Goal: Transaction & Acquisition: Purchase product/service

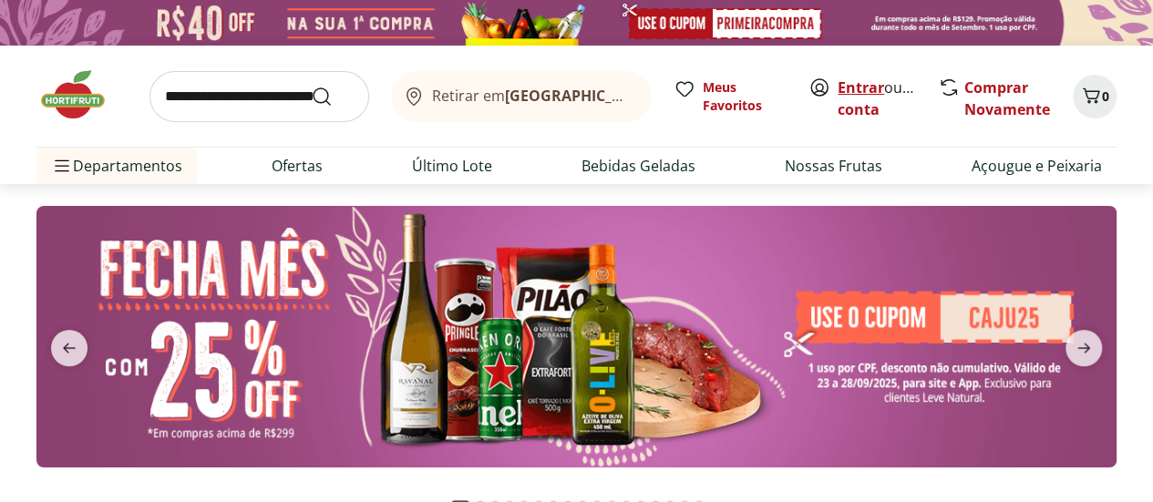
click at [866, 89] on link "Entrar" at bounding box center [860, 87] width 46 height 20
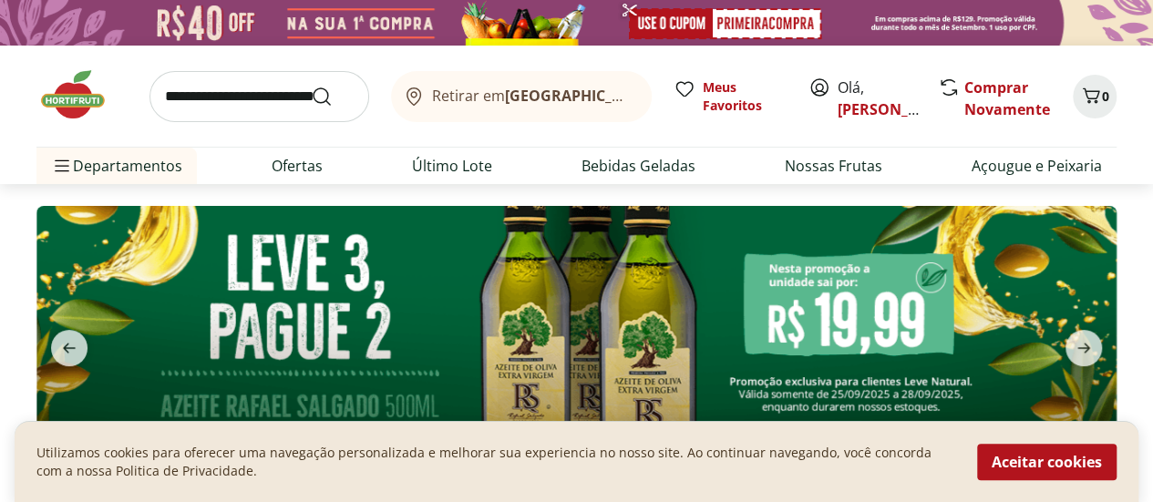
click at [262, 99] on input "search" at bounding box center [259, 96] width 220 height 51
type input "****"
click at [311, 86] on button "Submit Search" at bounding box center [333, 97] width 44 height 22
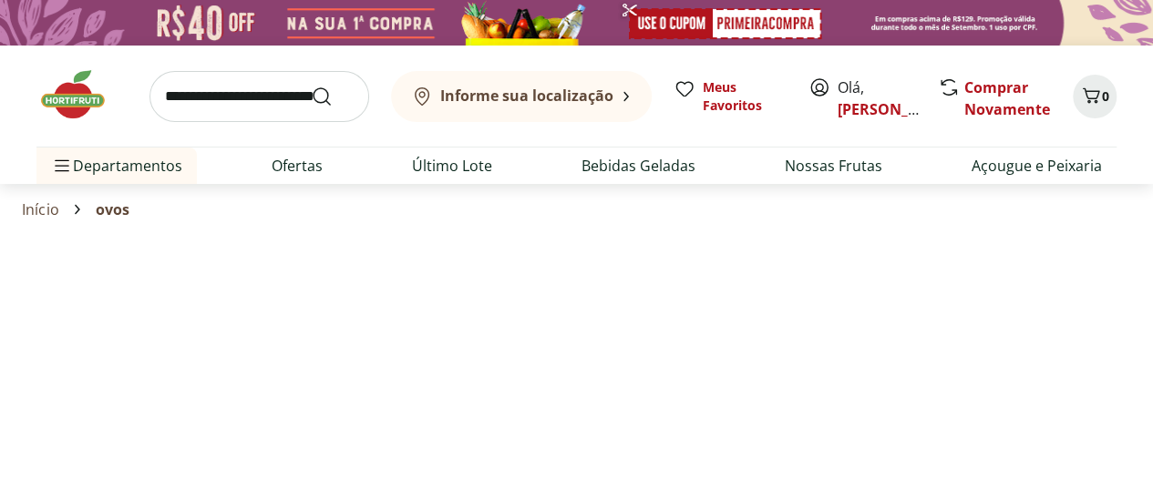
select select "**********"
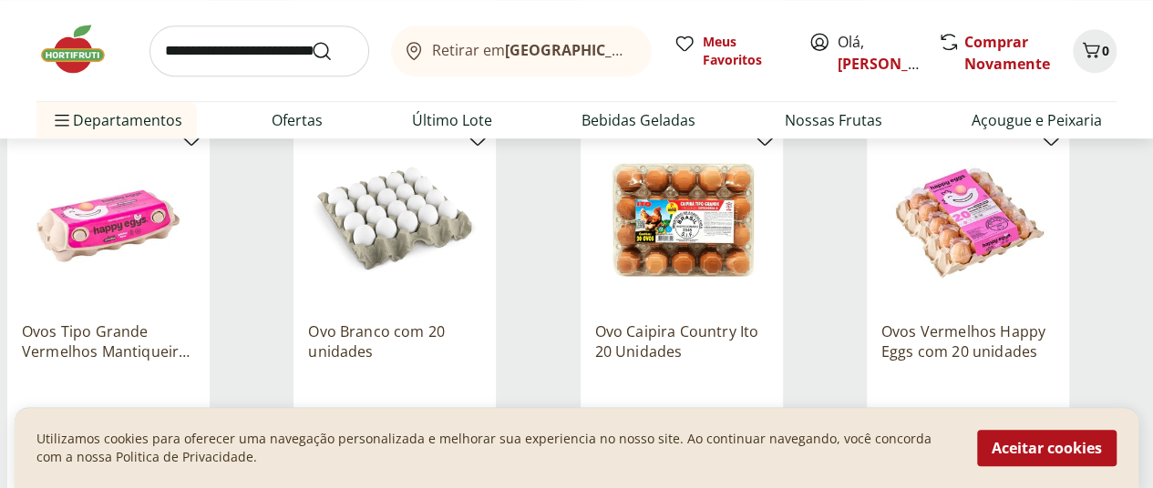
scroll to position [729, 0]
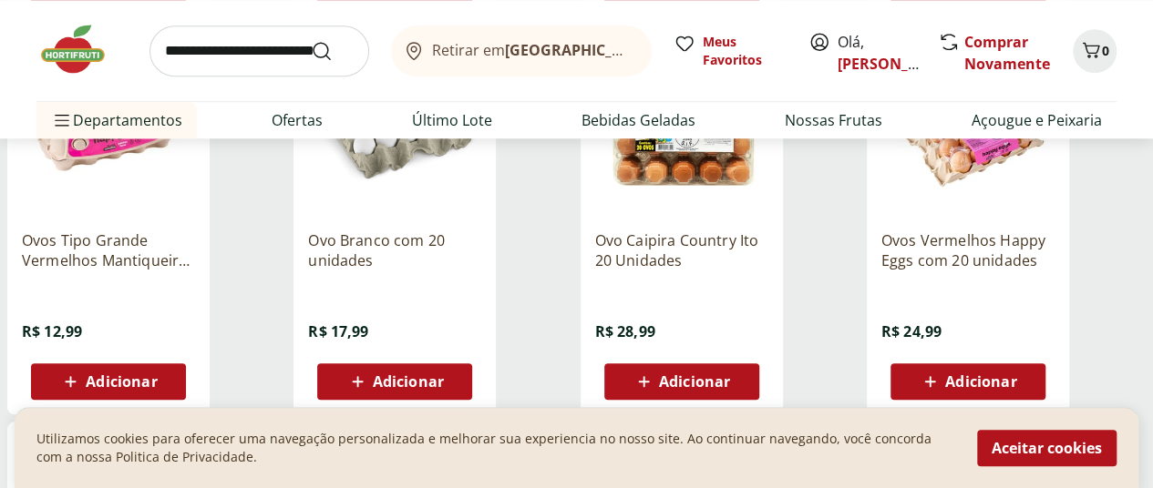
click at [444, 389] on span "Adicionar" at bounding box center [408, 382] width 71 height 15
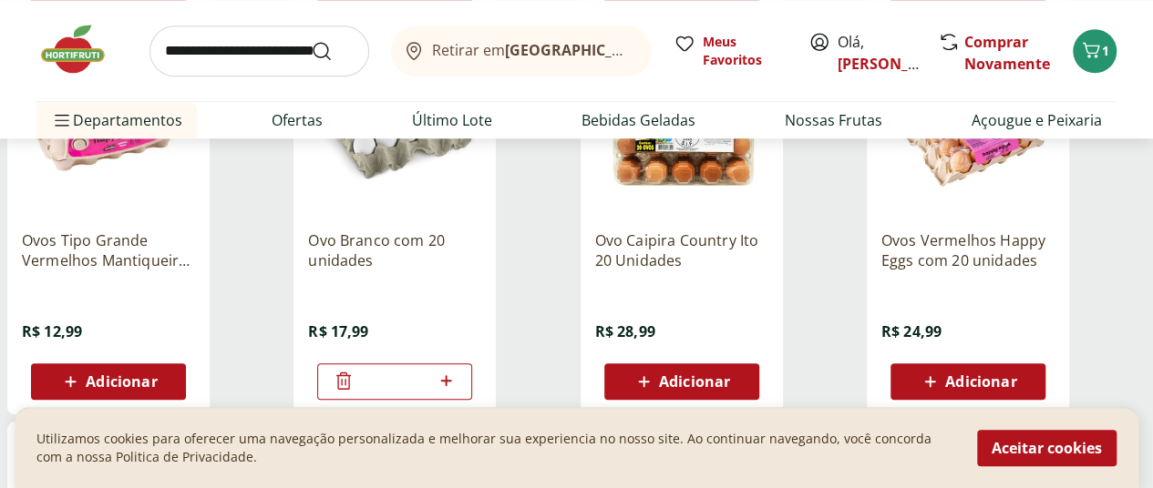
click at [351, 389] on icon at bounding box center [343, 380] width 15 height 17
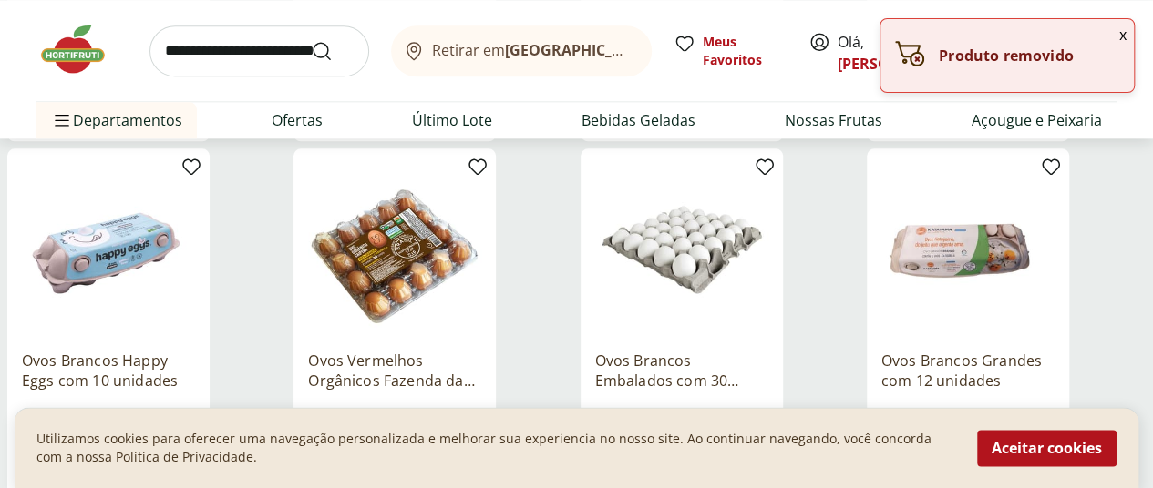
scroll to position [1185, 0]
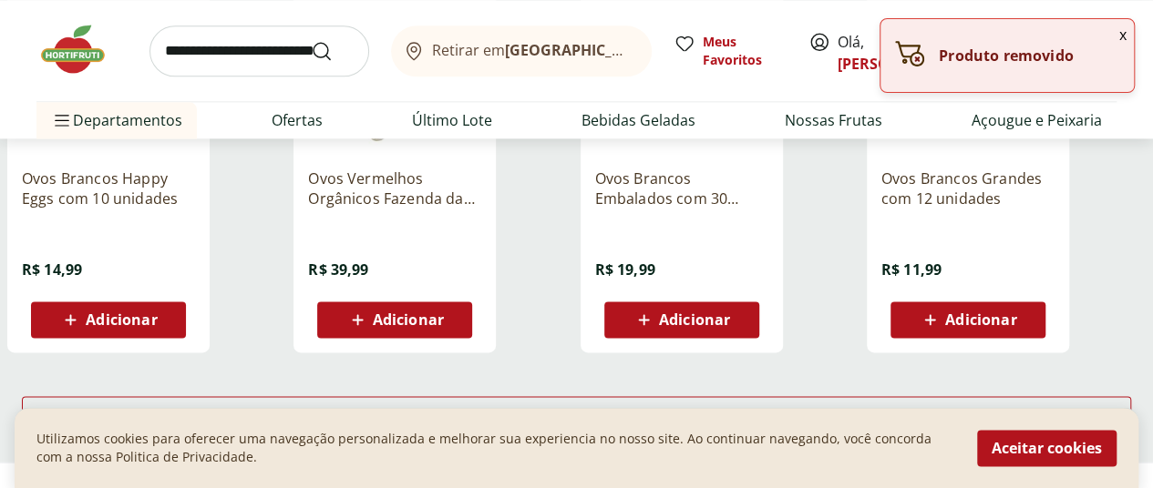
click at [730, 327] on span "Adicionar" at bounding box center [694, 320] width 71 height 15
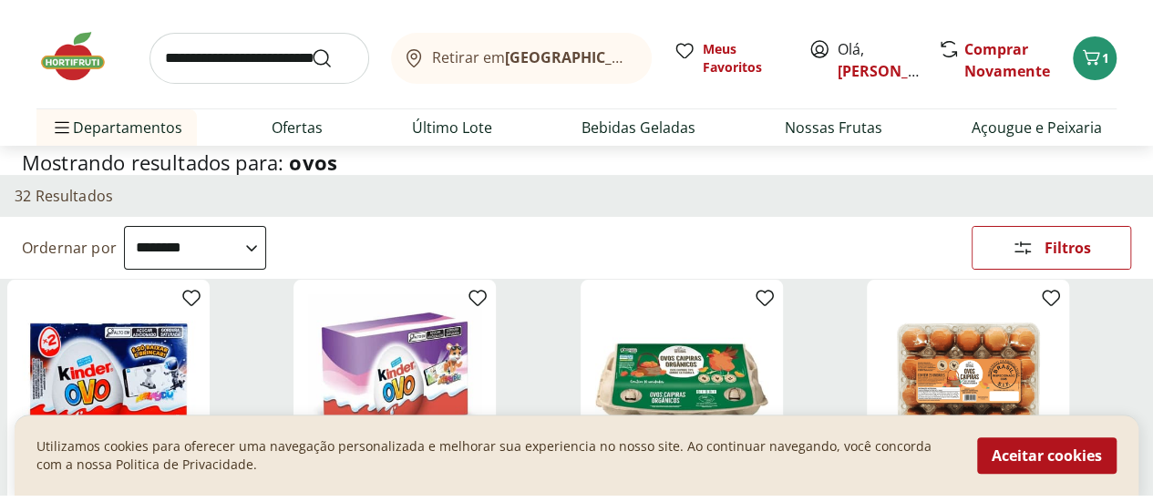
scroll to position [0, 0]
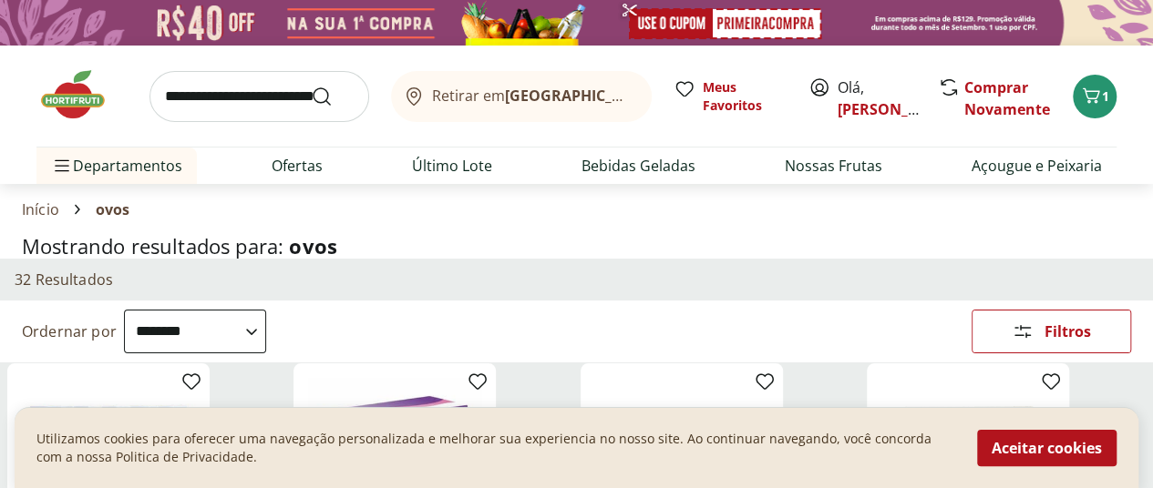
click at [254, 94] on input "search" at bounding box center [259, 96] width 220 height 51
type input "**********"
click at [311, 86] on button "Submit Search" at bounding box center [333, 97] width 44 height 22
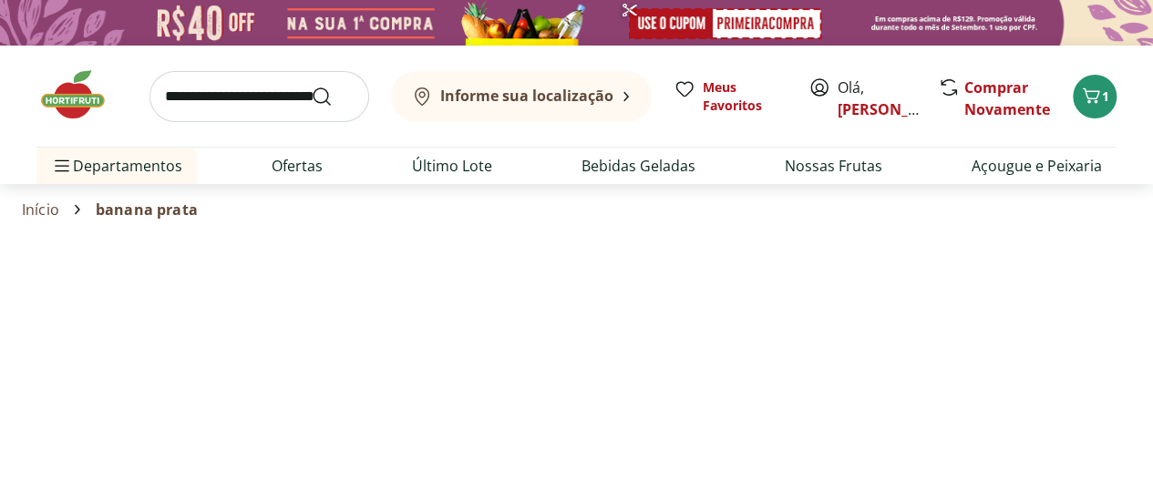
select select "**********"
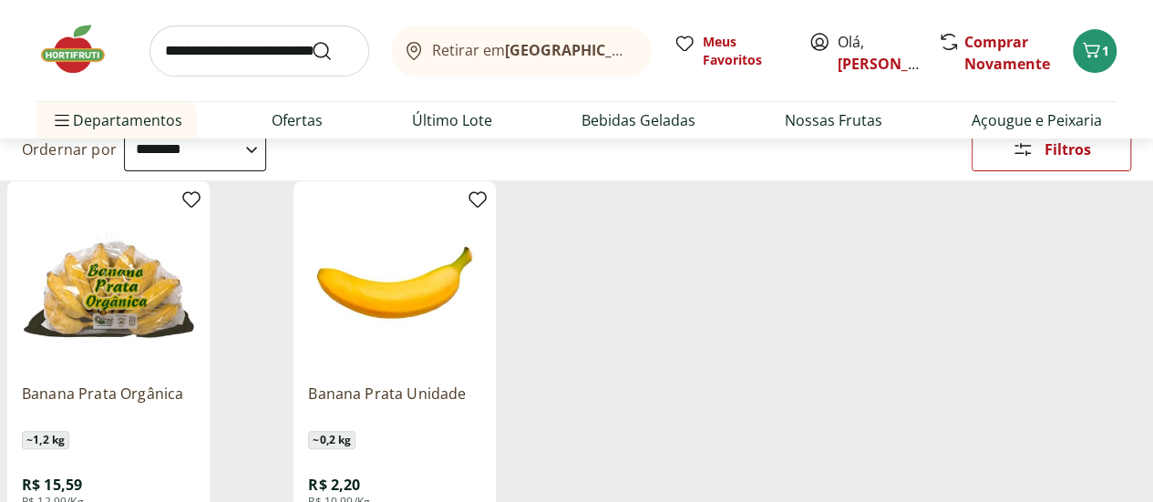
scroll to position [273, 0]
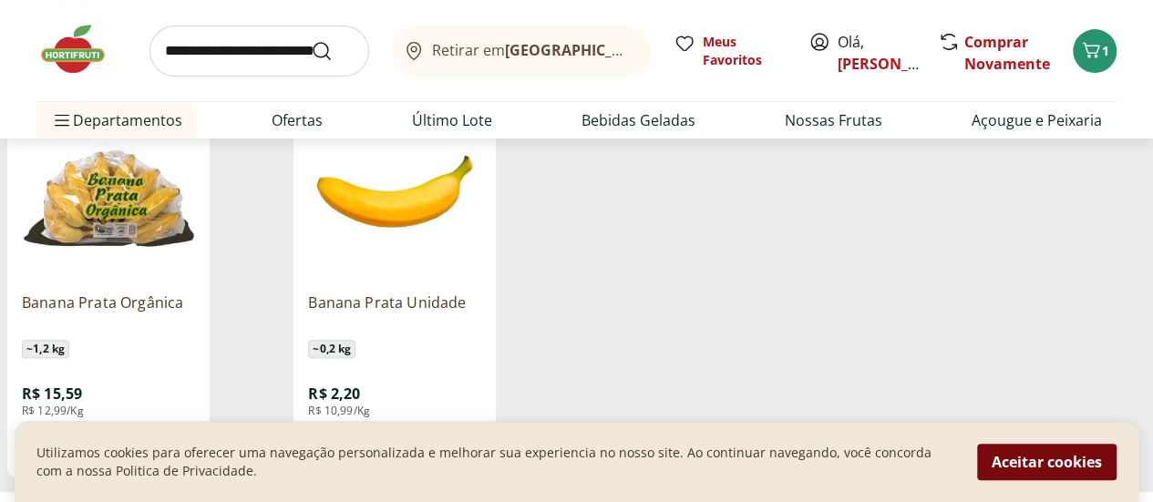
click at [1061, 465] on button "Aceitar cookies" at bounding box center [1046, 462] width 139 height 36
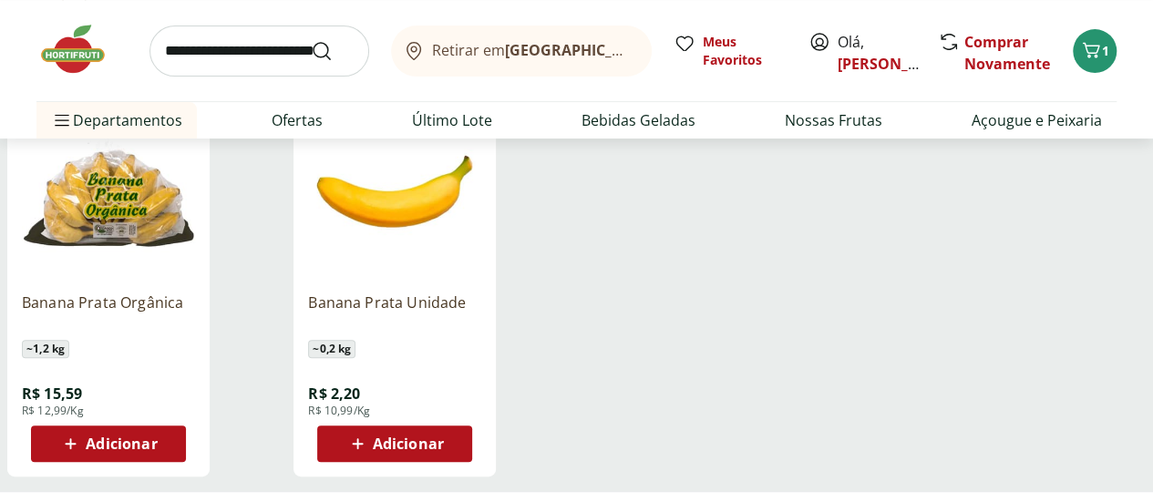
click at [444, 445] on span "Adicionar" at bounding box center [408, 444] width 71 height 15
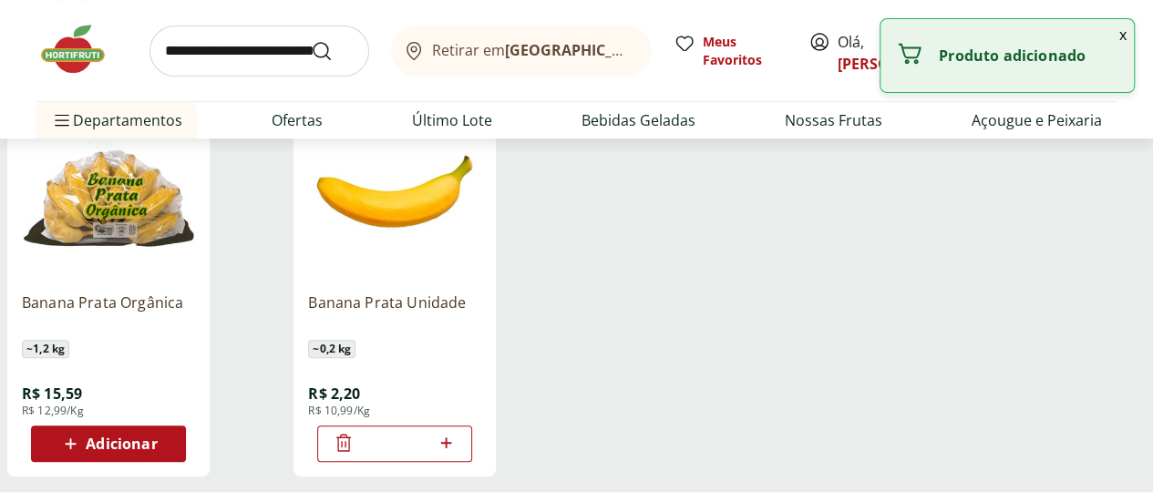
click at [435, 445] on input "*" at bounding box center [394, 444] width 80 height 20
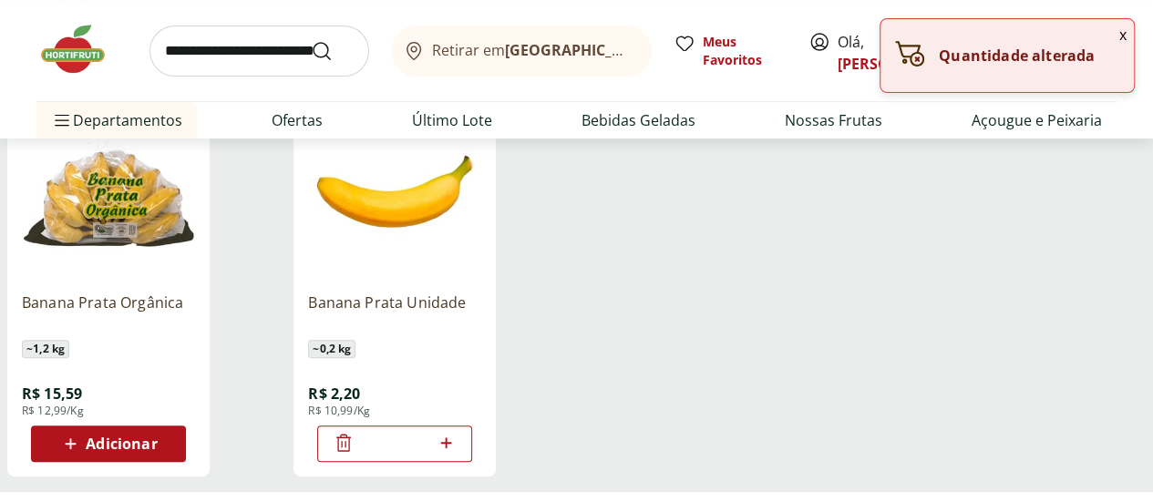
click at [451, 448] on icon at bounding box center [445, 442] width 11 height 11
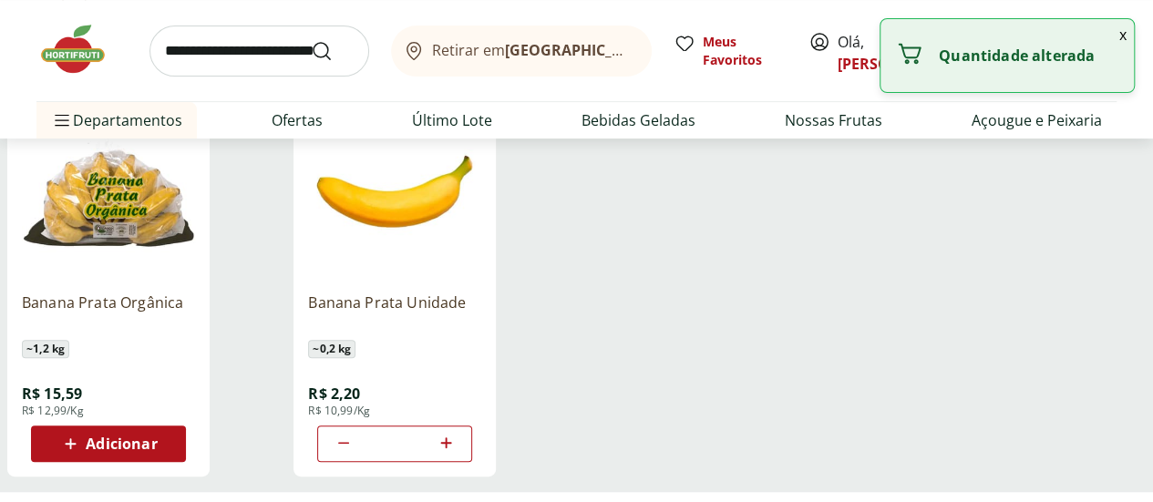
click at [451, 448] on icon at bounding box center [445, 442] width 11 height 11
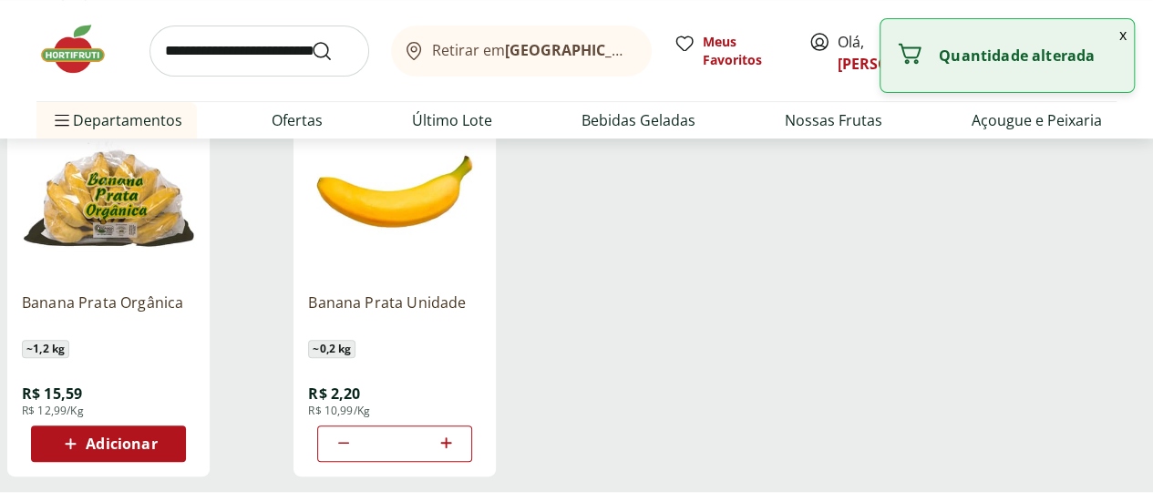
click at [451, 448] on icon at bounding box center [445, 442] width 11 height 11
click at [457, 451] on icon at bounding box center [446, 443] width 23 height 22
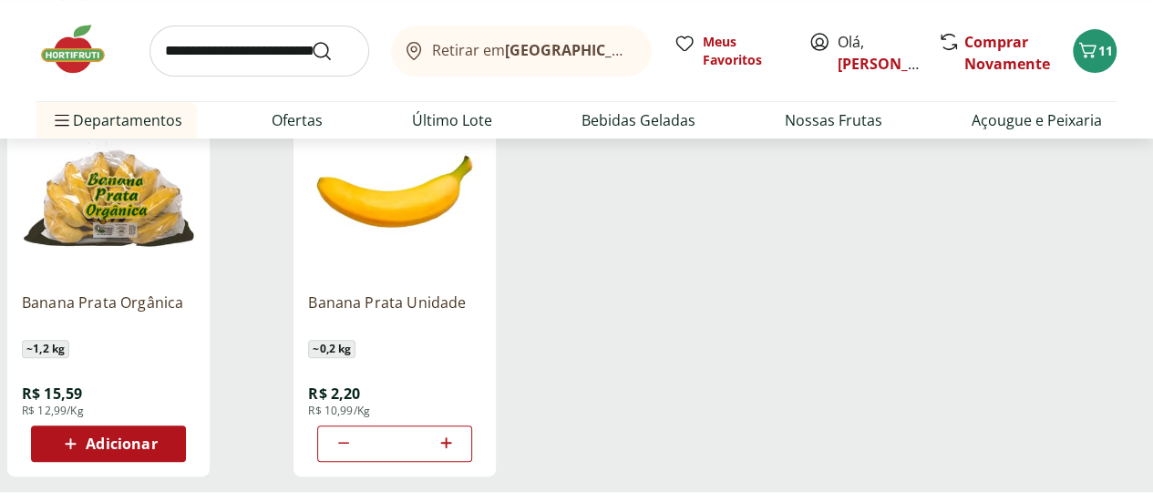
click at [457, 448] on icon at bounding box center [446, 443] width 23 height 22
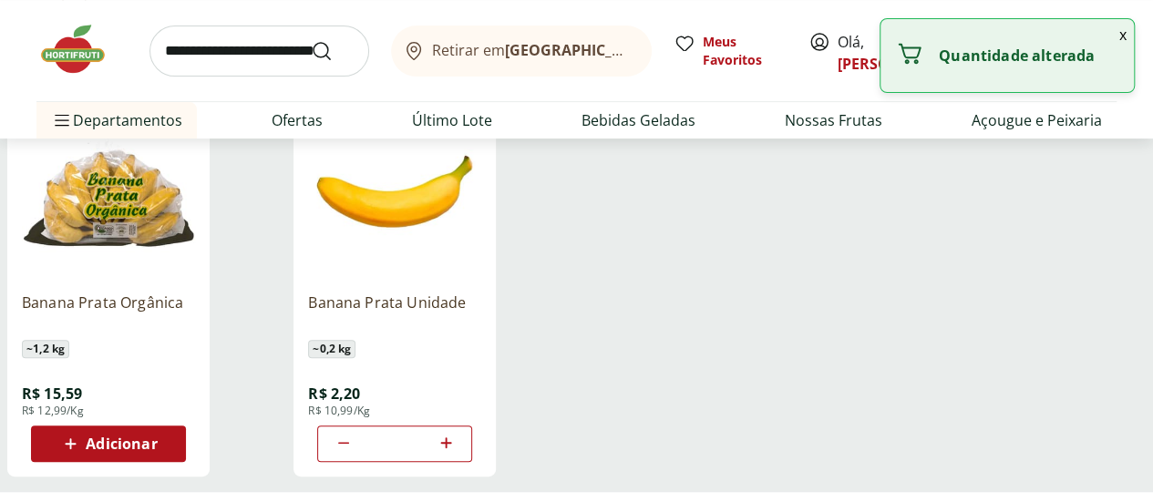
click at [457, 448] on icon at bounding box center [446, 443] width 23 height 22
type input "**"
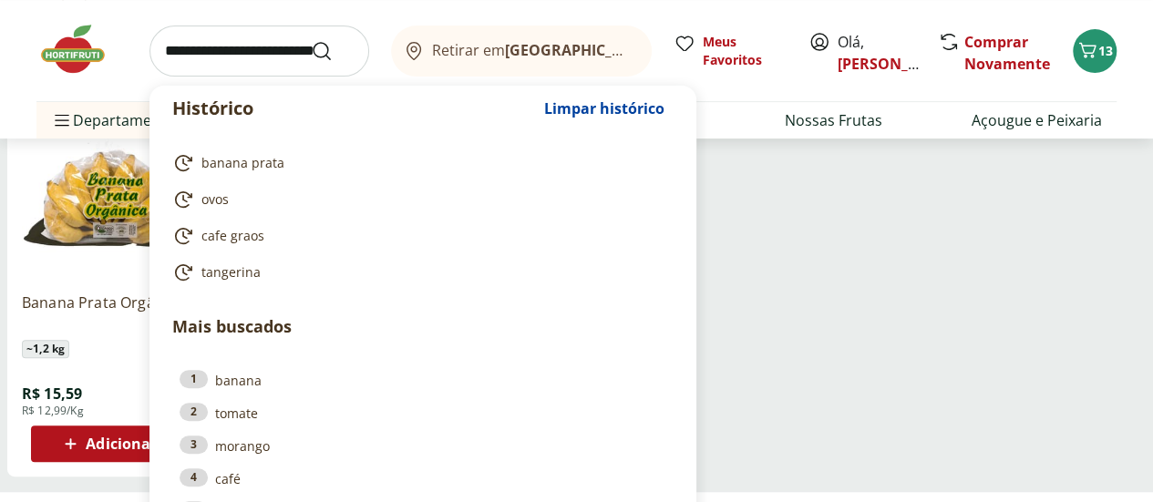
click at [250, 56] on input "search" at bounding box center [259, 51] width 220 height 51
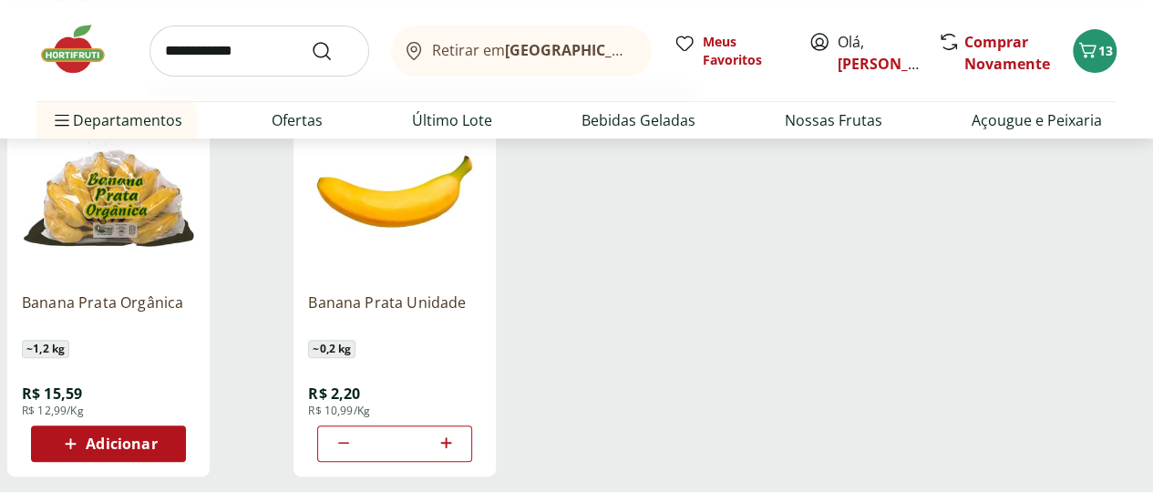
type input "**********"
click at [311, 40] on button "Submit Search" at bounding box center [333, 51] width 44 height 22
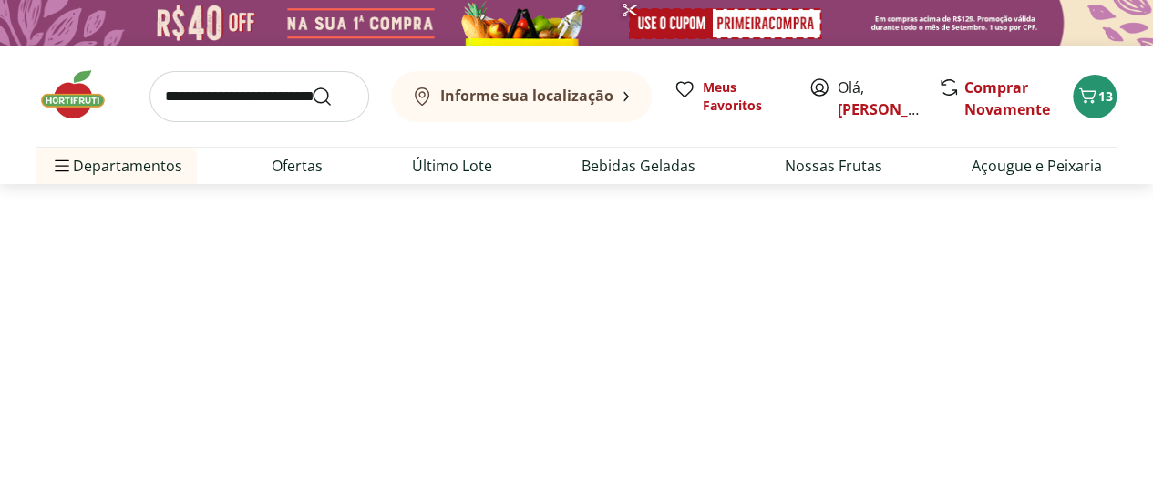
select select "**********"
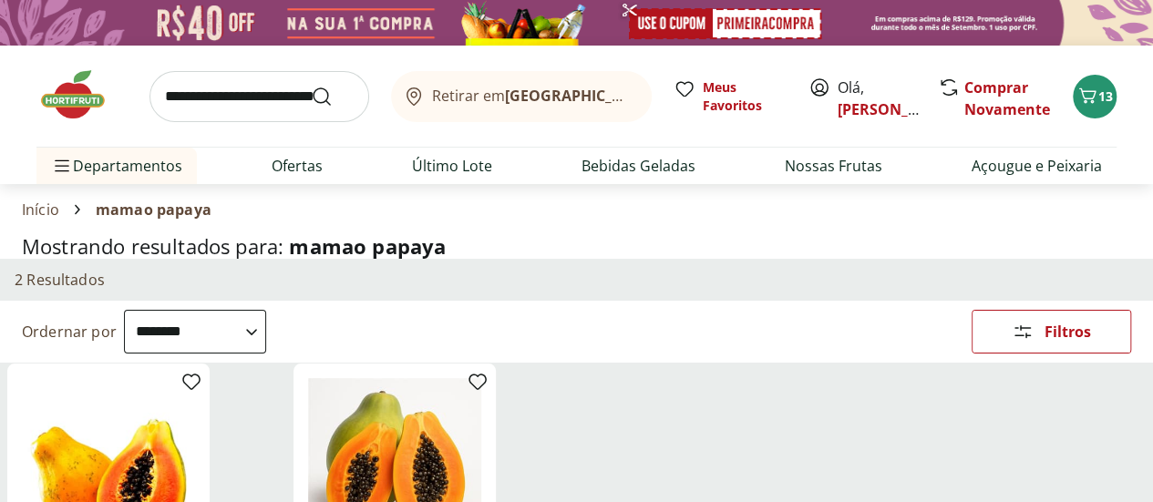
scroll to position [273, 0]
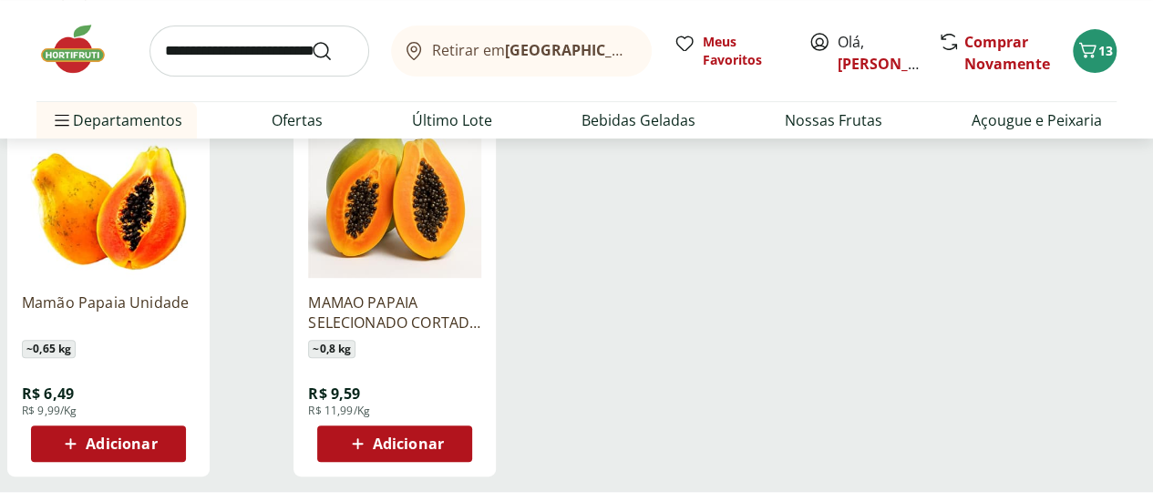
click at [157, 447] on span "Adicionar" at bounding box center [121, 444] width 71 height 15
click at [171, 453] on icon at bounding box center [160, 443] width 23 height 22
type input "*"
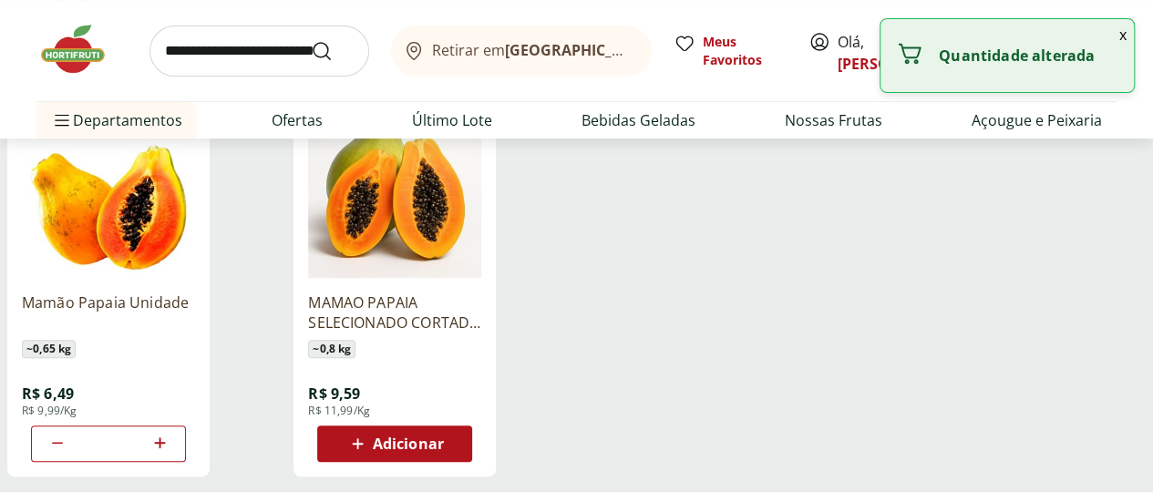
click at [252, 49] on input "search" at bounding box center [259, 51] width 220 height 51
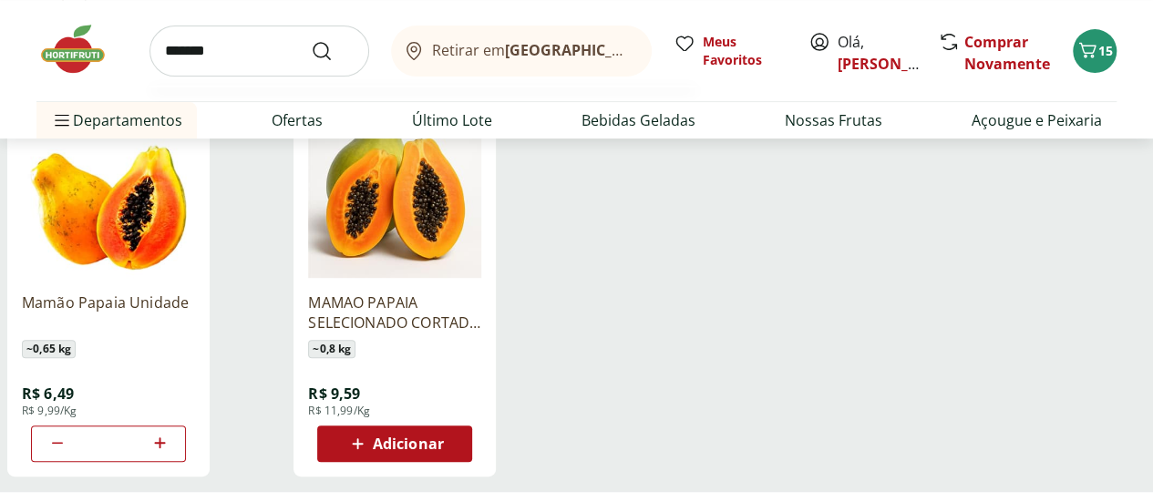
type input "*******"
click at [311, 40] on button "Submit Search" at bounding box center [333, 51] width 44 height 22
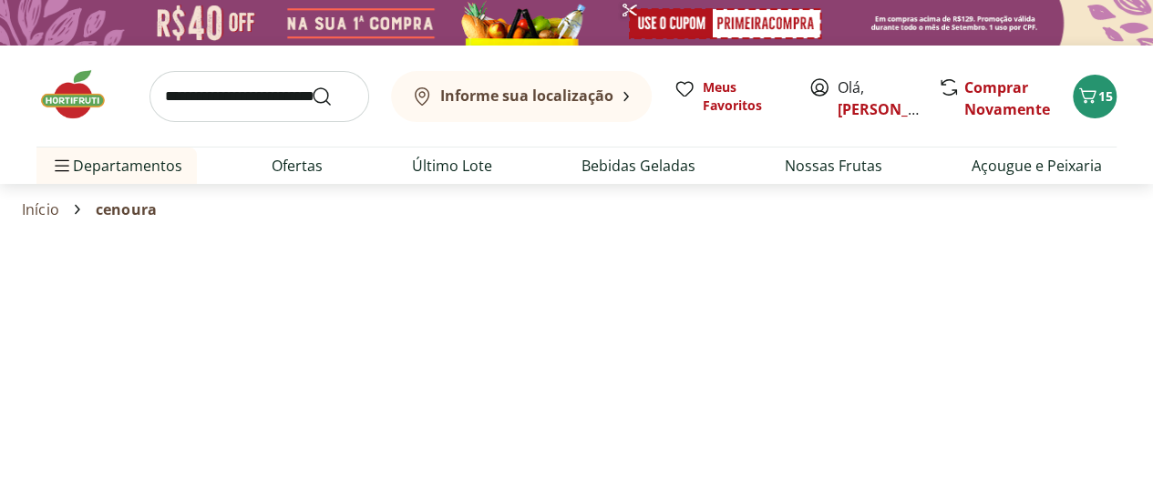
select select "**********"
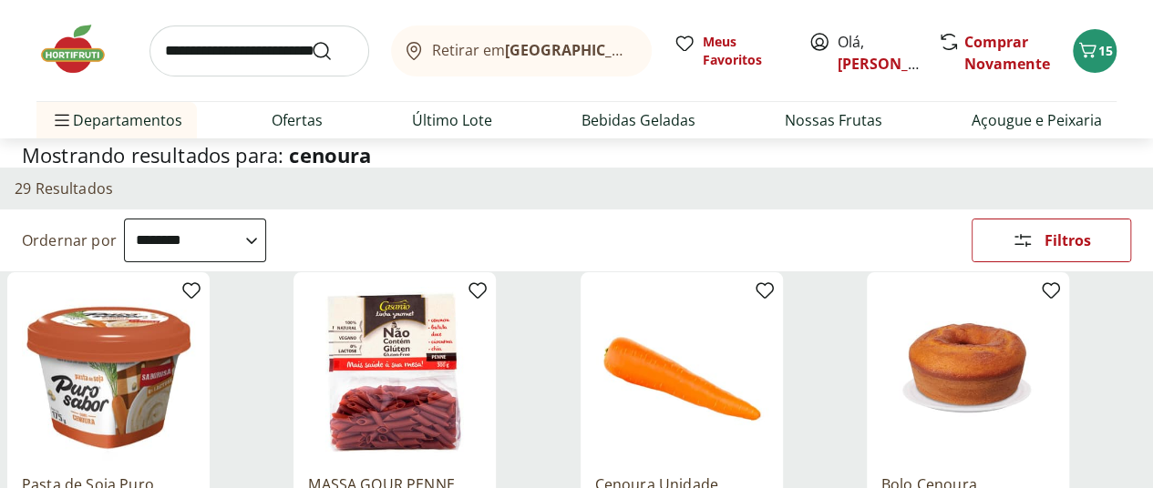
scroll to position [273, 0]
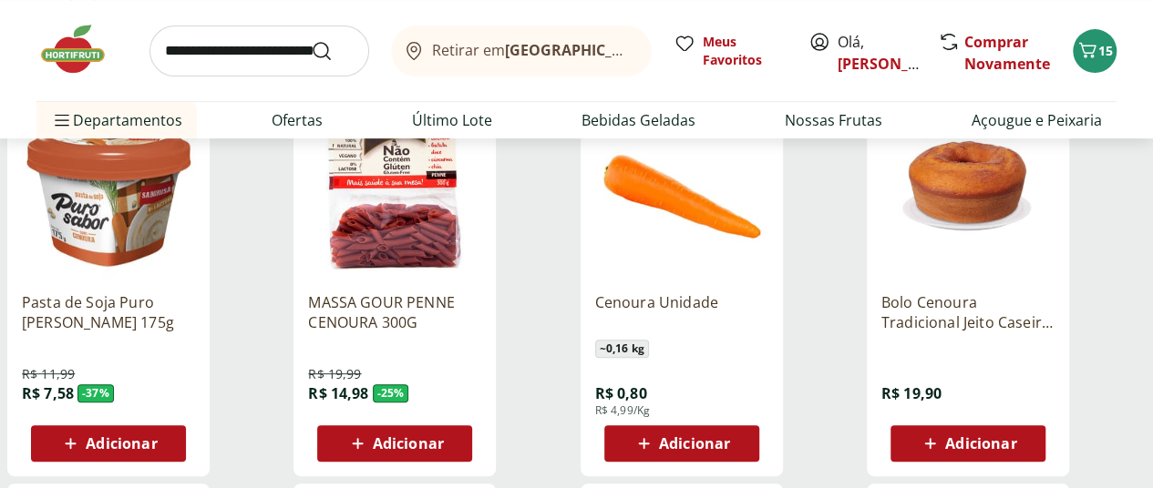
click at [730, 449] on span "Adicionar" at bounding box center [694, 444] width 71 height 15
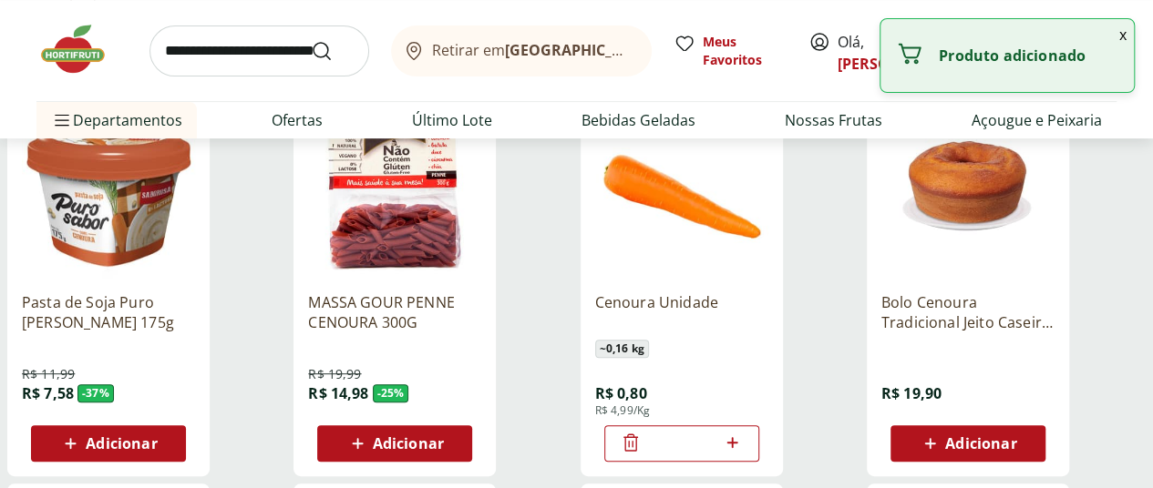
click at [744, 448] on icon at bounding box center [732, 443] width 23 height 22
click at [744, 447] on icon at bounding box center [732, 443] width 23 height 22
type input "*"
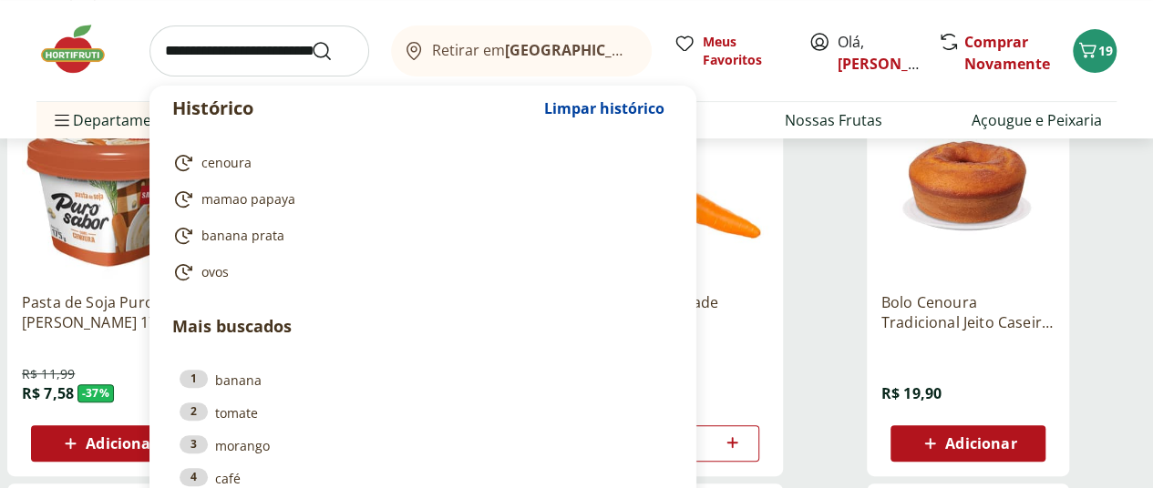
click at [239, 58] on input "search" at bounding box center [259, 51] width 220 height 51
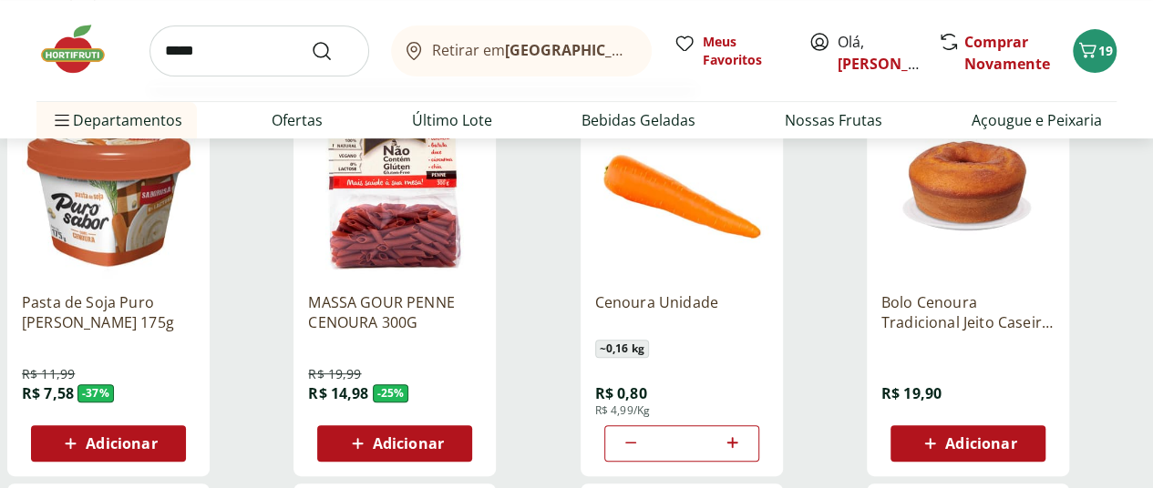
type input "*****"
click at [311, 40] on button "Submit Search" at bounding box center [333, 51] width 44 height 22
click button "Submit Search" at bounding box center [333, 51] width 44 height 22
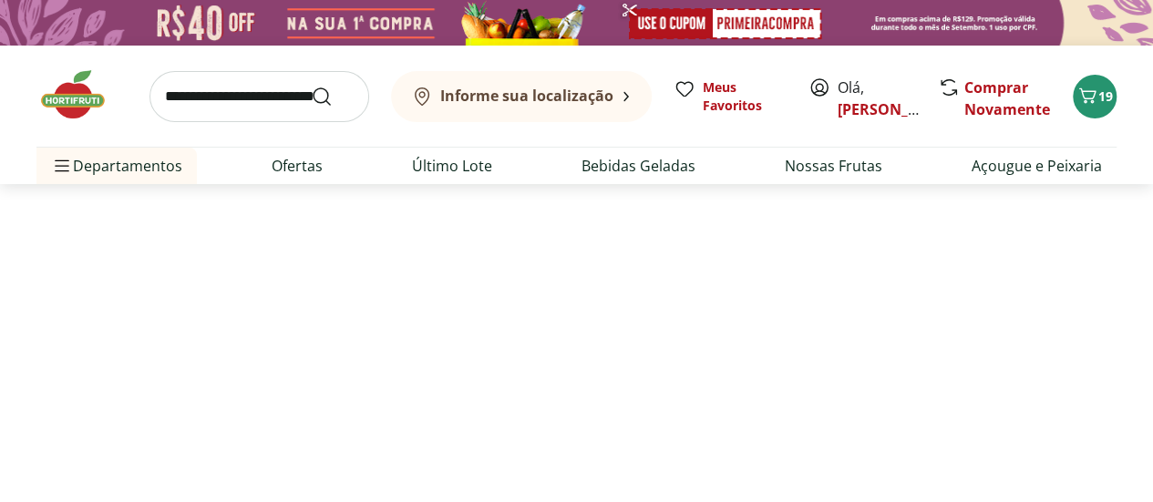
select select "**********"
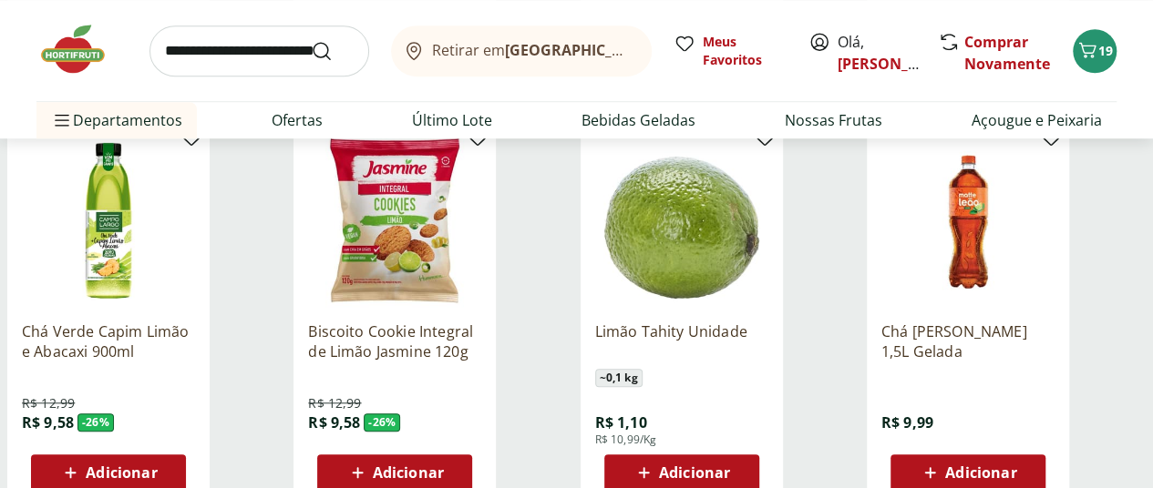
scroll to position [729, 0]
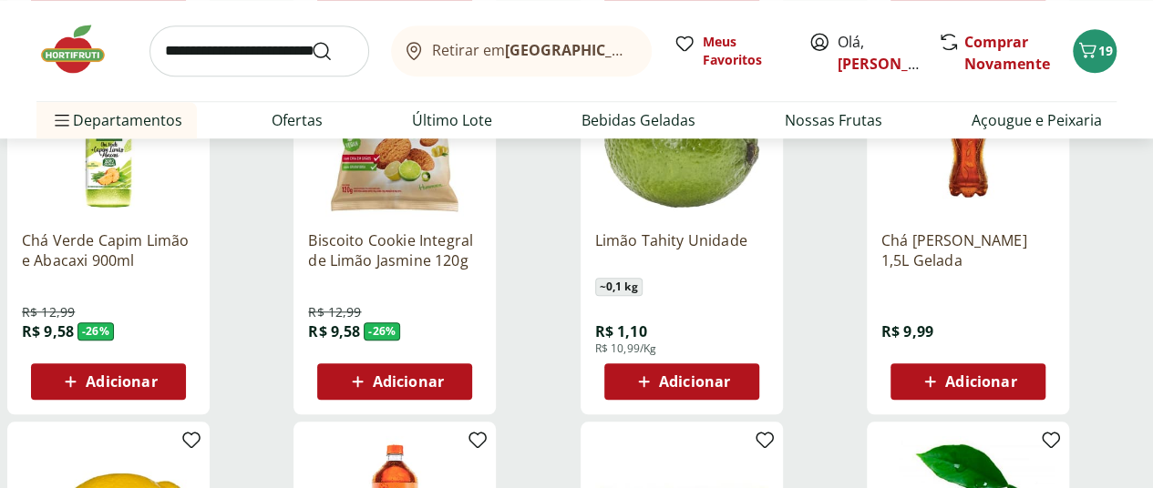
click at [730, 389] on span "Adicionar" at bounding box center [694, 382] width 71 height 15
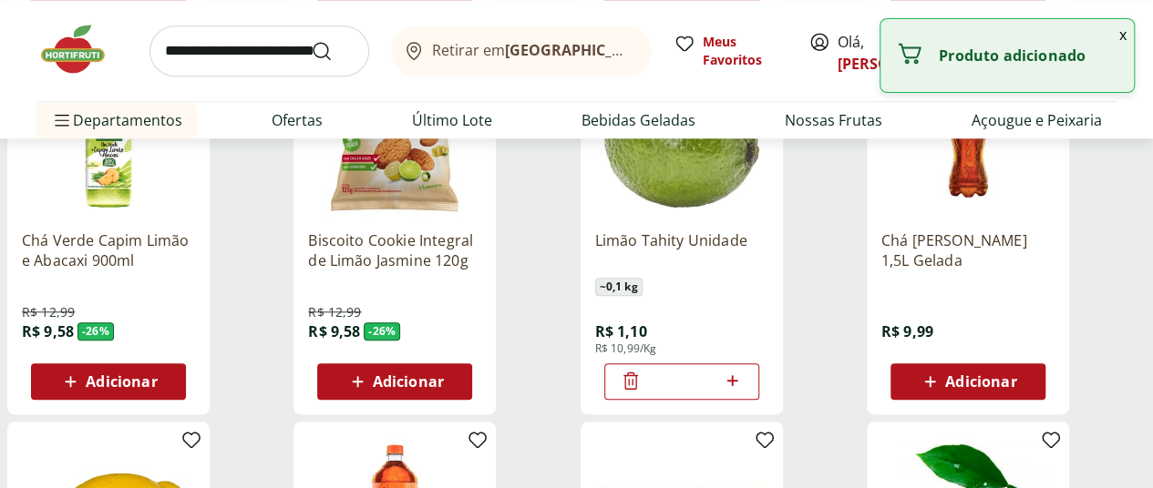
click at [744, 392] on icon at bounding box center [732, 381] width 23 height 22
click at [738, 386] on icon at bounding box center [732, 380] width 11 height 11
type input "*"
click at [224, 50] on input "search" at bounding box center [259, 51] width 220 height 51
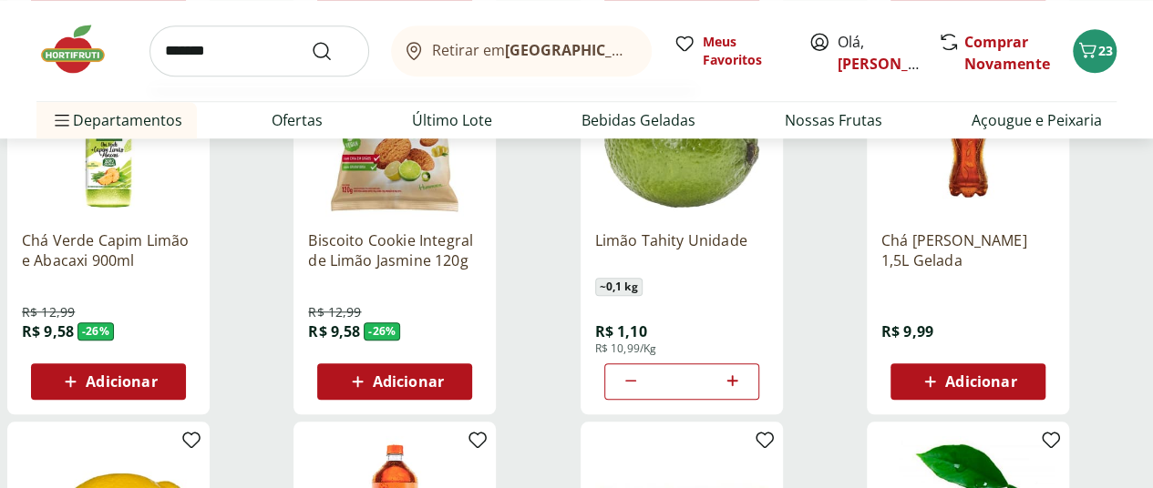
type input "*******"
click at [311, 40] on button "Submit Search" at bounding box center [333, 51] width 44 height 22
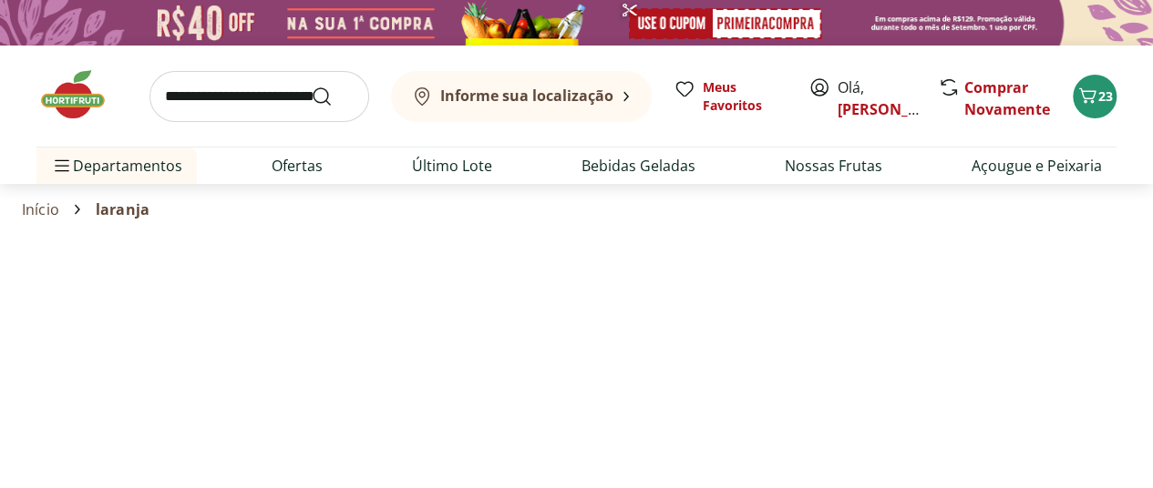
select select "**********"
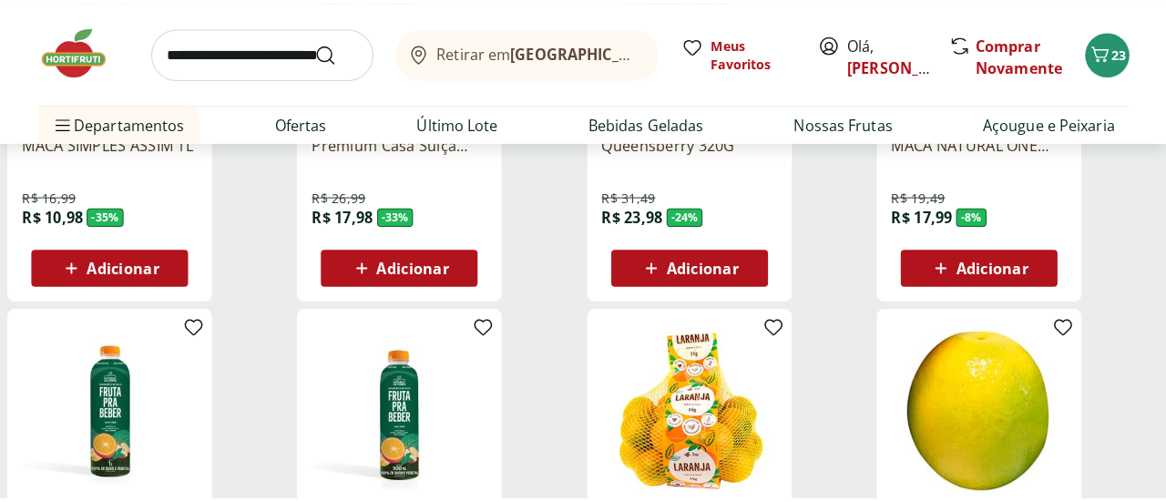
scroll to position [729, 0]
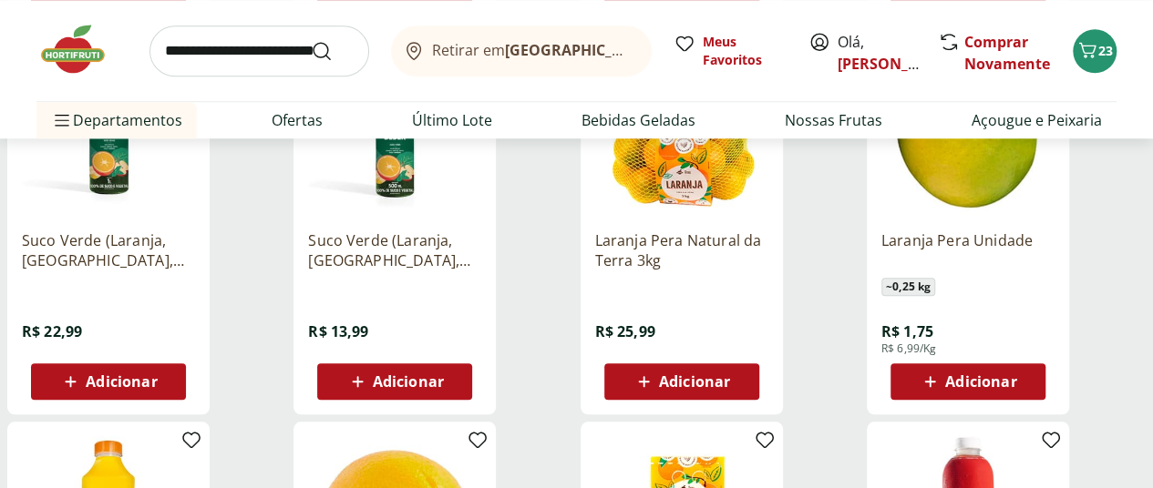
click at [1016, 389] on span "Adicionar" at bounding box center [980, 382] width 71 height 15
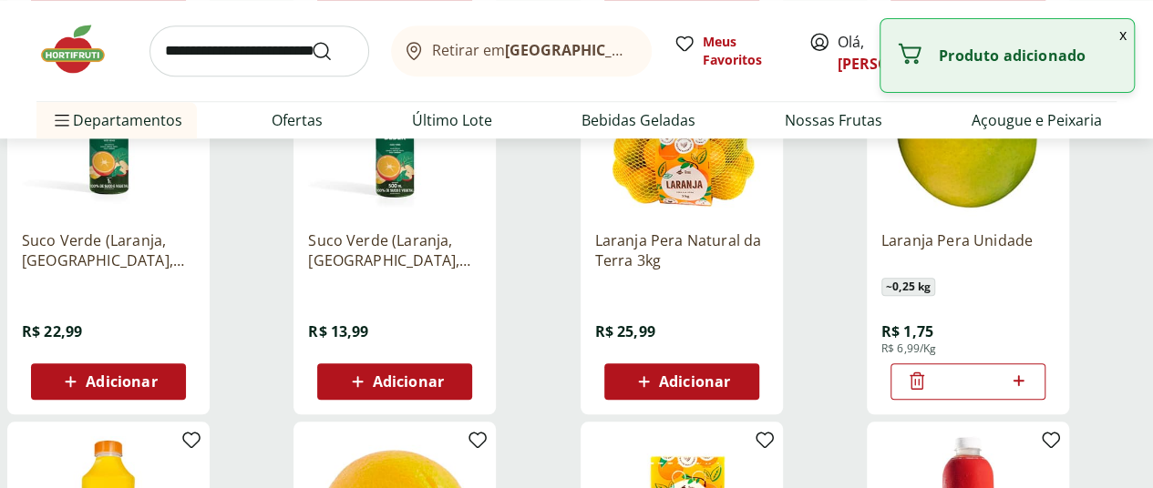
click at [1008, 391] on input "*" at bounding box center [968, 382] width 80 height 20
click at [1024, 386] on icon at bounding box center [1018, 380] width 11 height 11
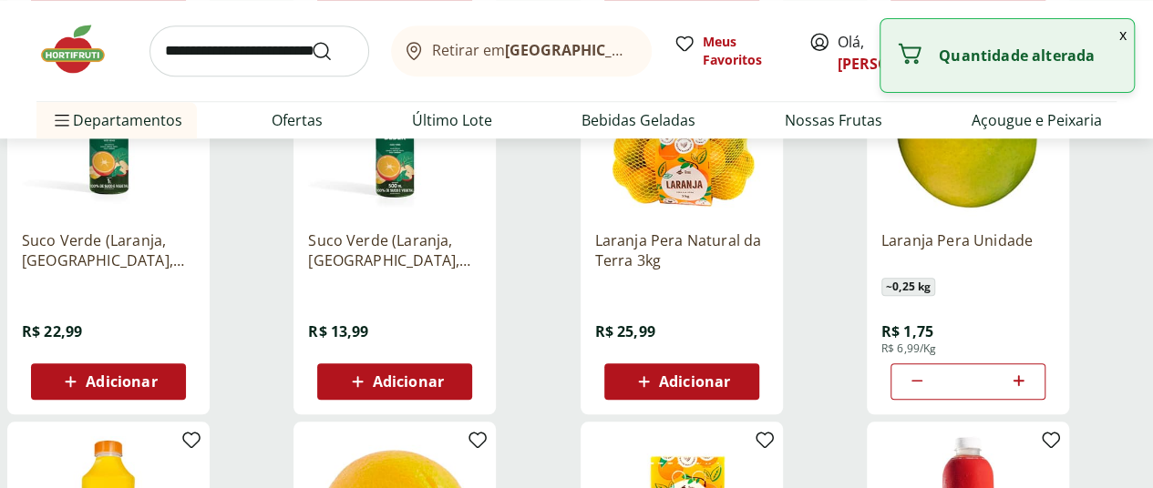
click at [1024, 386] on icon at bounding box center [1018, 380] width 11 height 11
type input "*"
click at [277, 46] on input "search" at bounding box center [259, 51] width 220 height 51
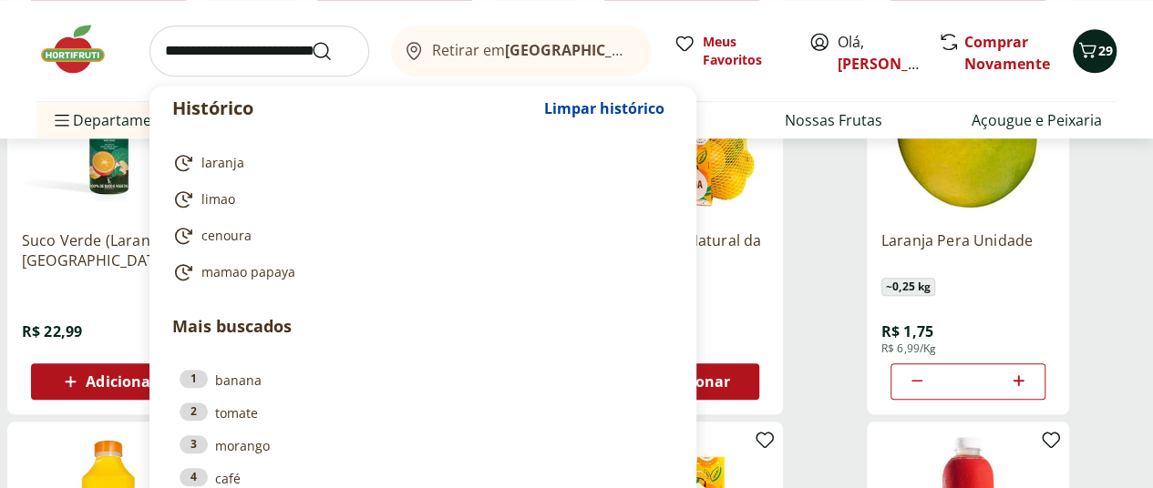
click at [1095, 48] on icon "Carrinho" at bounding box center [1087, 50] width 22 height 22
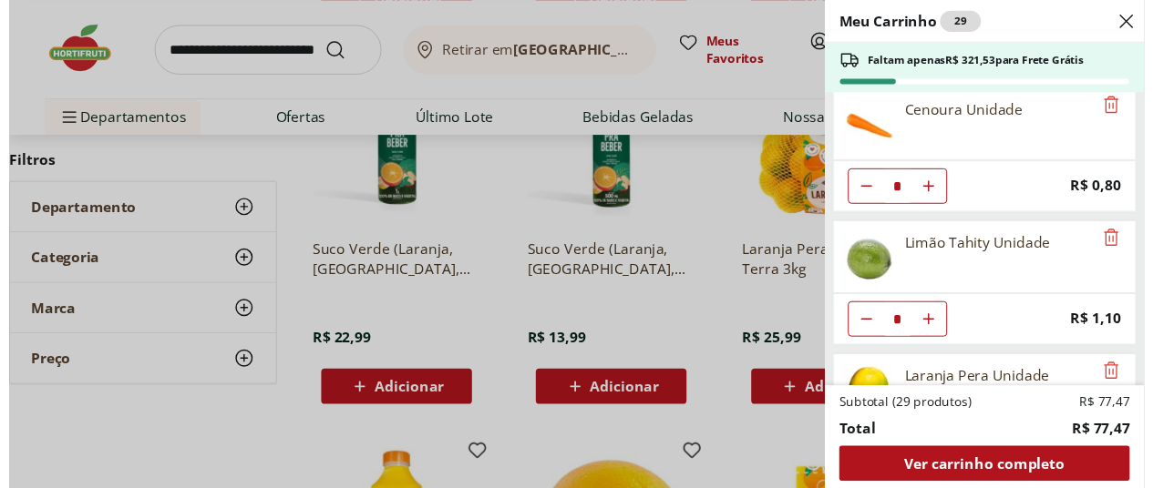
scroll to position [0, 0]
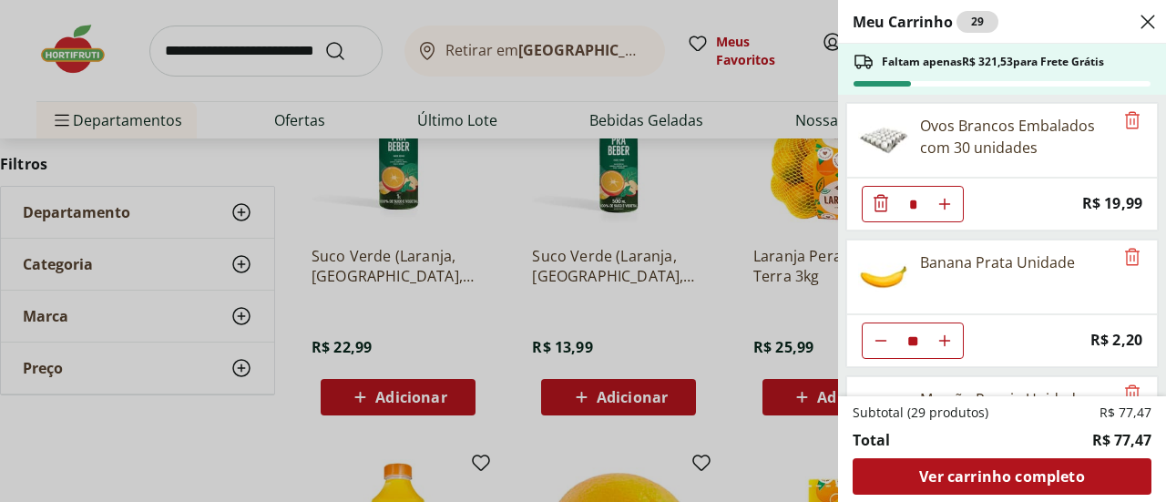
click at [225, 53] on div "Meu Carrinho 29 Faltam apenas R$ 321,53 para Frete Grátis Ovos Brancos Embalado…" at bounding box center [583, 251] width 1166 height 502
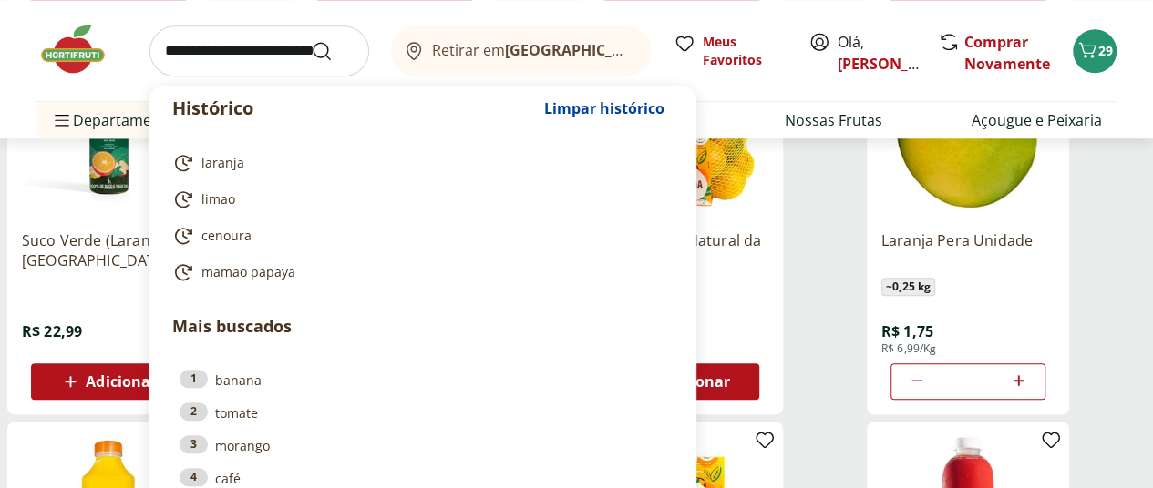
click at [228, 52] on input "search" at bounding box center [259, 51] width 220 height 51
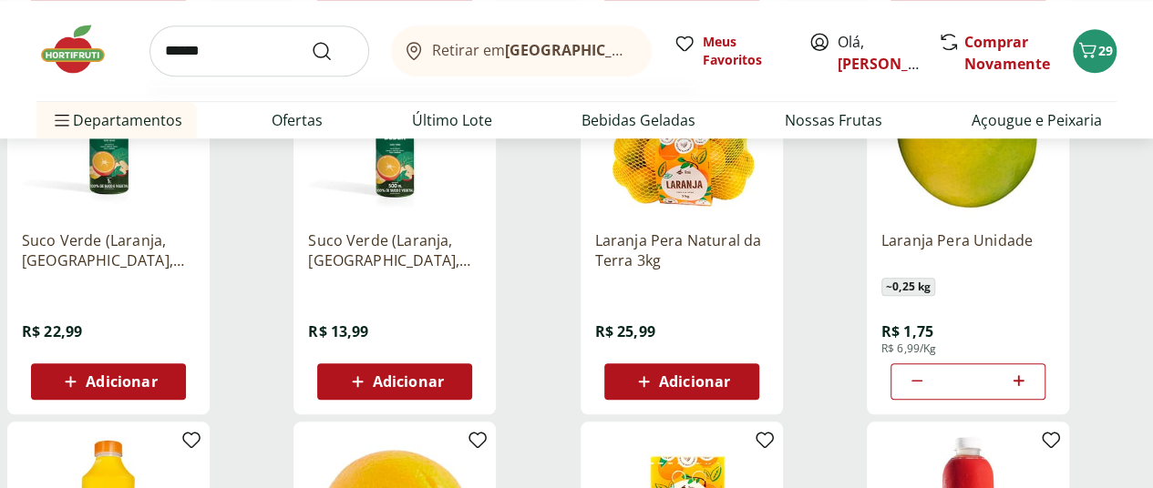
type input "******"
click at [311, 40] on button "Submit Search" at bounding box center [333, 51] width 44 height 22
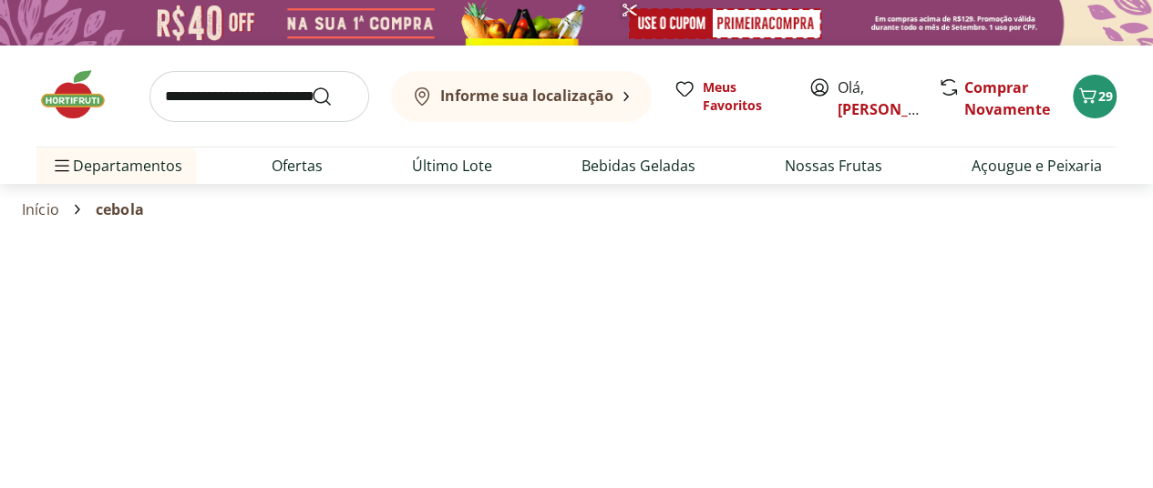
select select "**********"
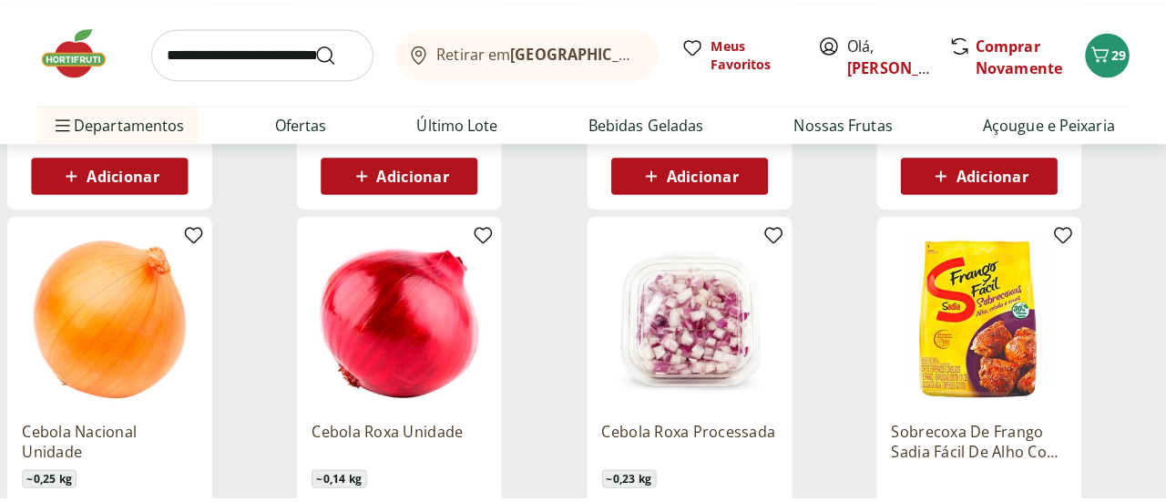
scroll to position [729, 0]
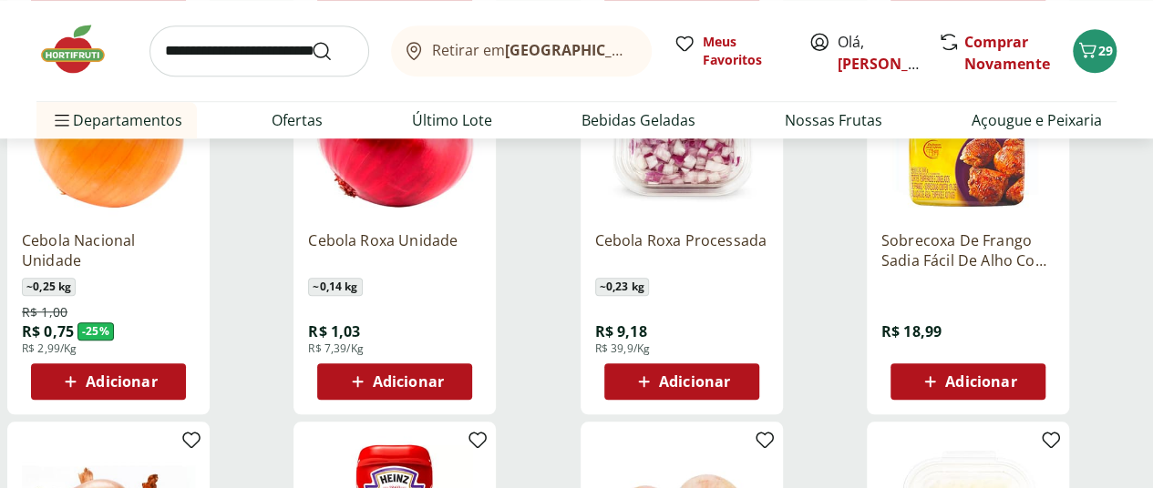
click at [157, 389] on span "Adicionar" at bounding box center [121, 382] width 71 height 15
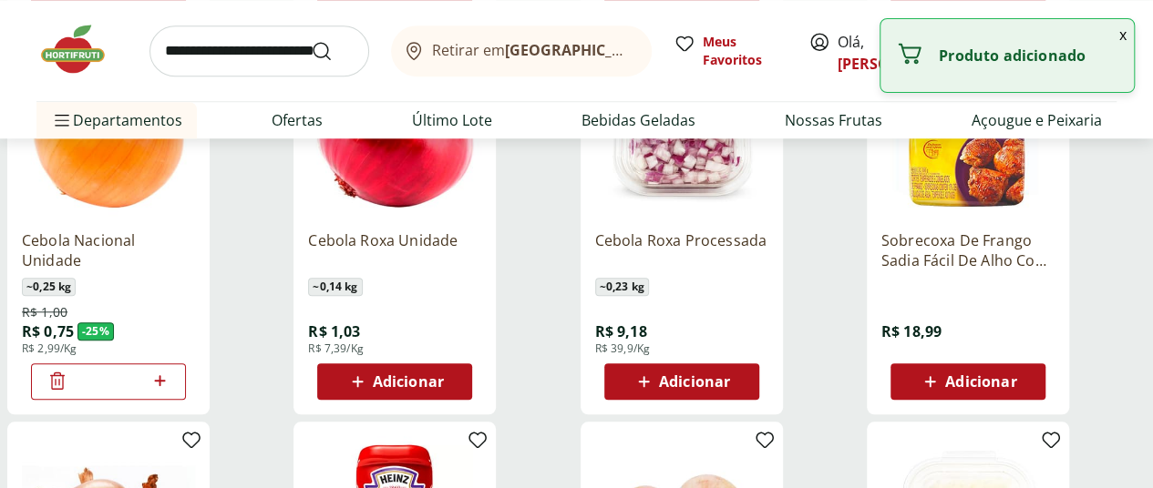
click at [171, 392] on icon at bounding box center [160, 381] width 23 height 22
type input "*"
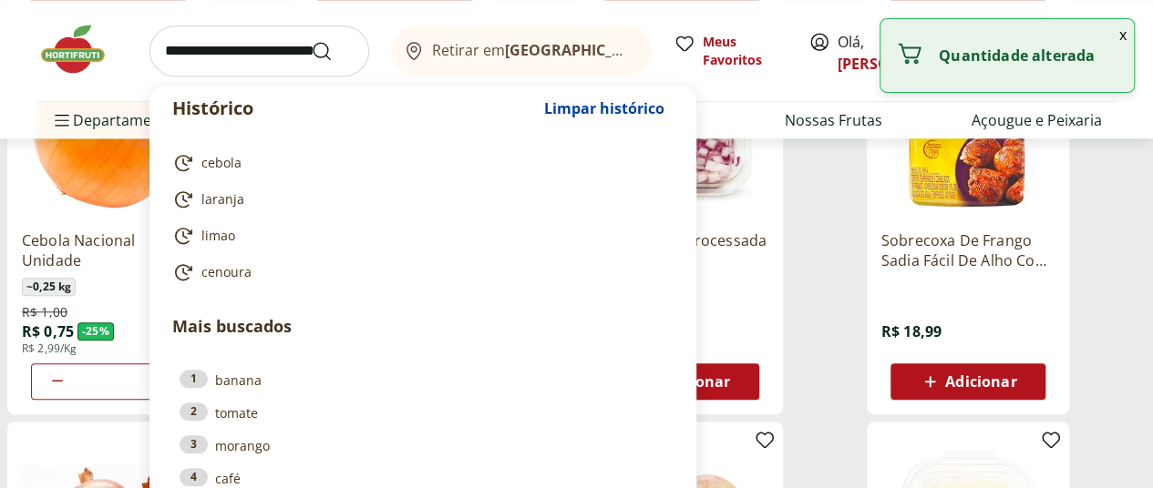
click at [231, 54] on input "search" at bounding box center [259, 51] width 220 height 51
click at [231, 55] on input "search" at bounding box center [259, 51] width 220 height 51
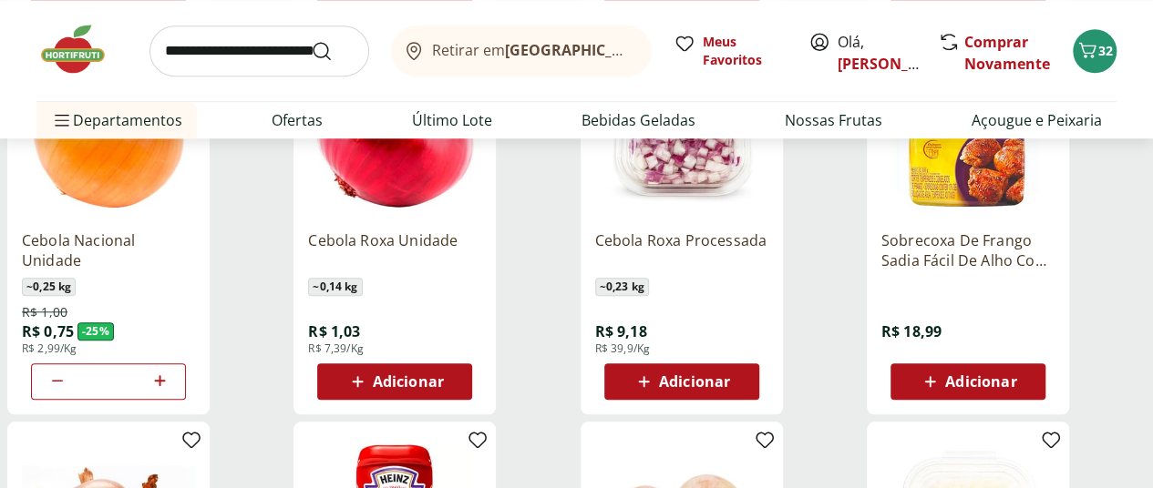
click at [0, 0] on div "Preço" at bounding box center [0, 0] width 0 height 0
click at [231, 46] on input "search" at bounding box center [259, 51] width 220 height 51
click at [1089, 57] on icon "Carrinho" at bounding box center [1087, 50] width 22 height 22
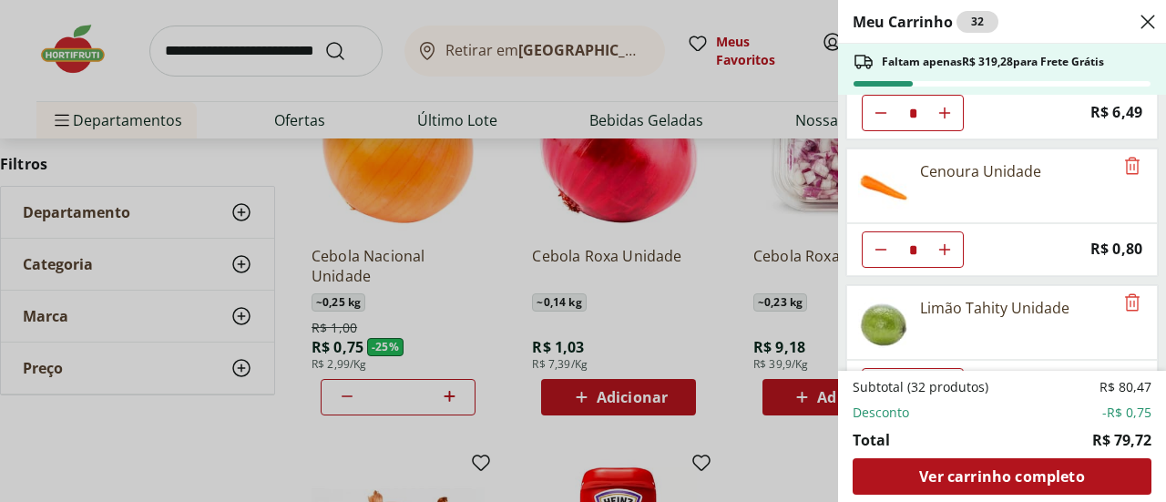
scroll to position [547, 0]
